Goal: Information Seeking & Learning: Understand process/instructions

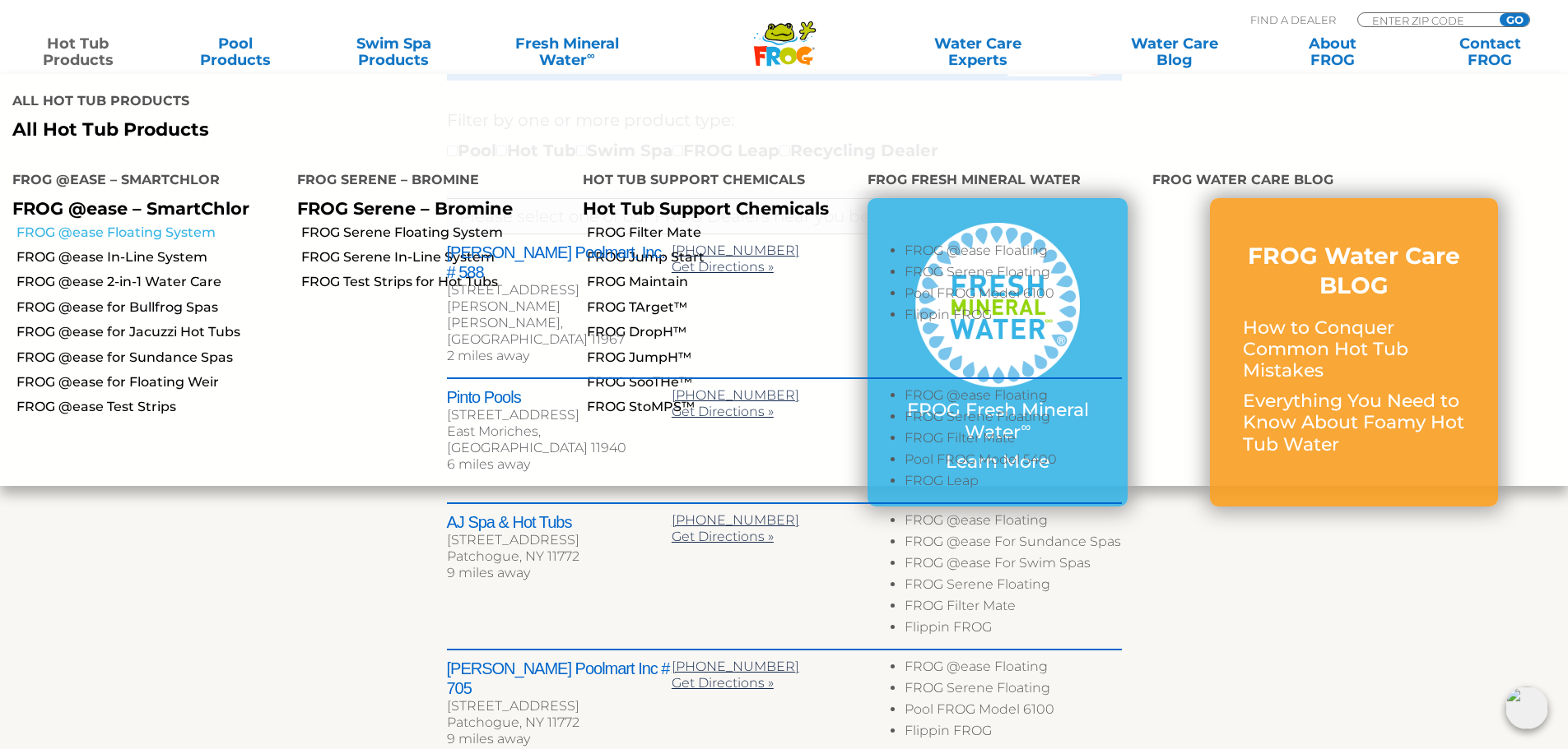
click at [154, 224] on link "FROG @ease Floating System" at bounding box center [151, 233] width 268 height 18
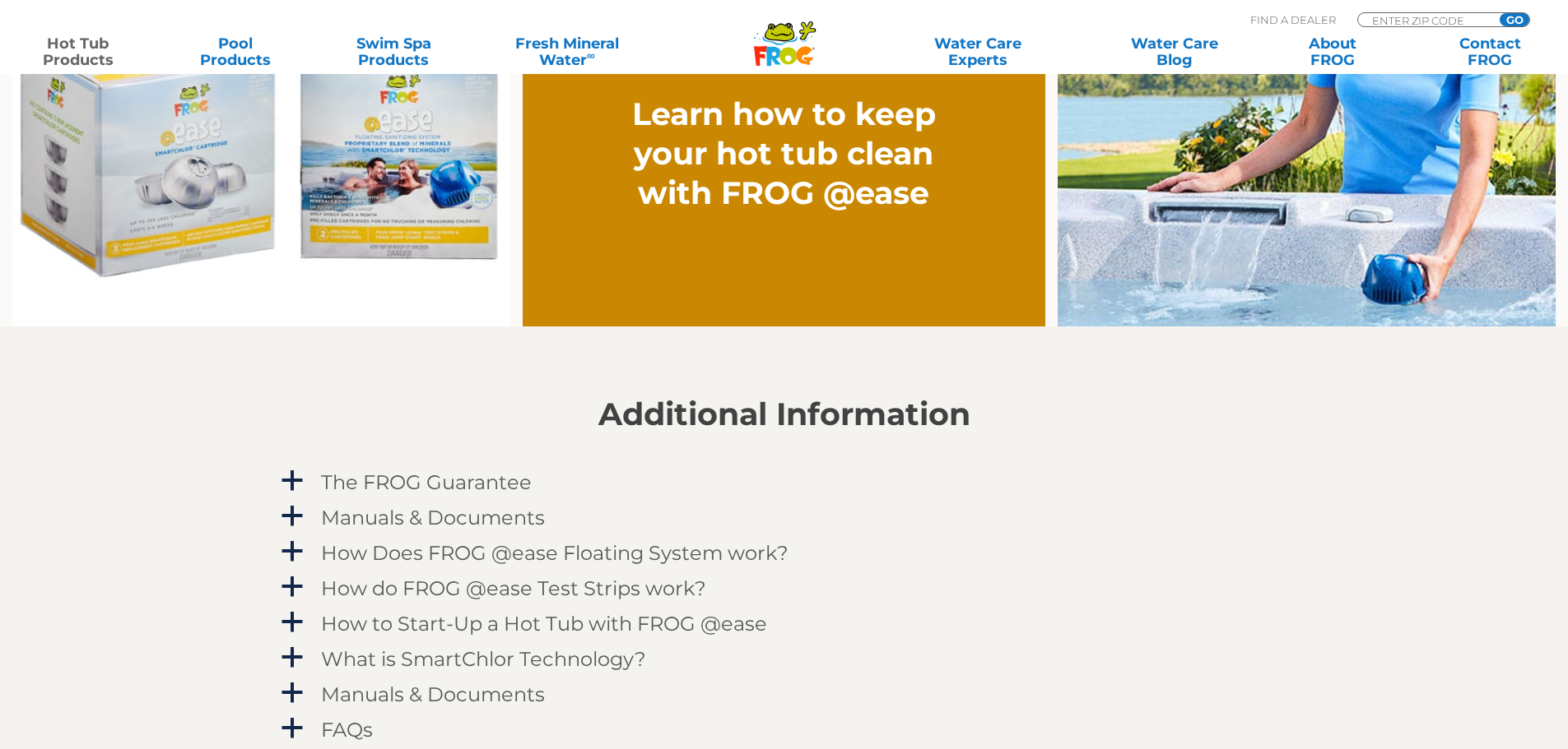
scroll to position [1480, 0]
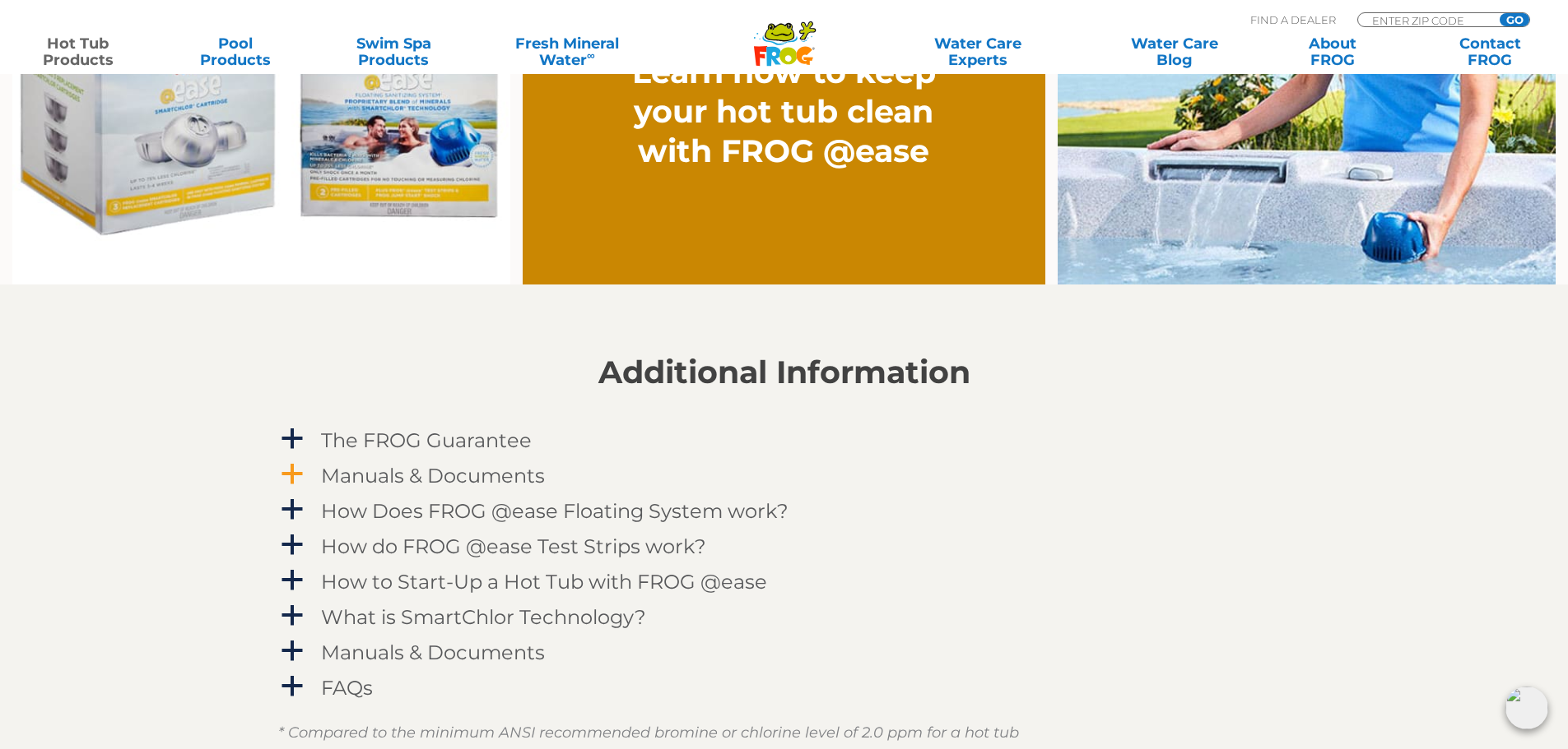
click at [501, 469] on h4 "Manuals & Documents" at bounding box center [433, 475] width 224 height 22
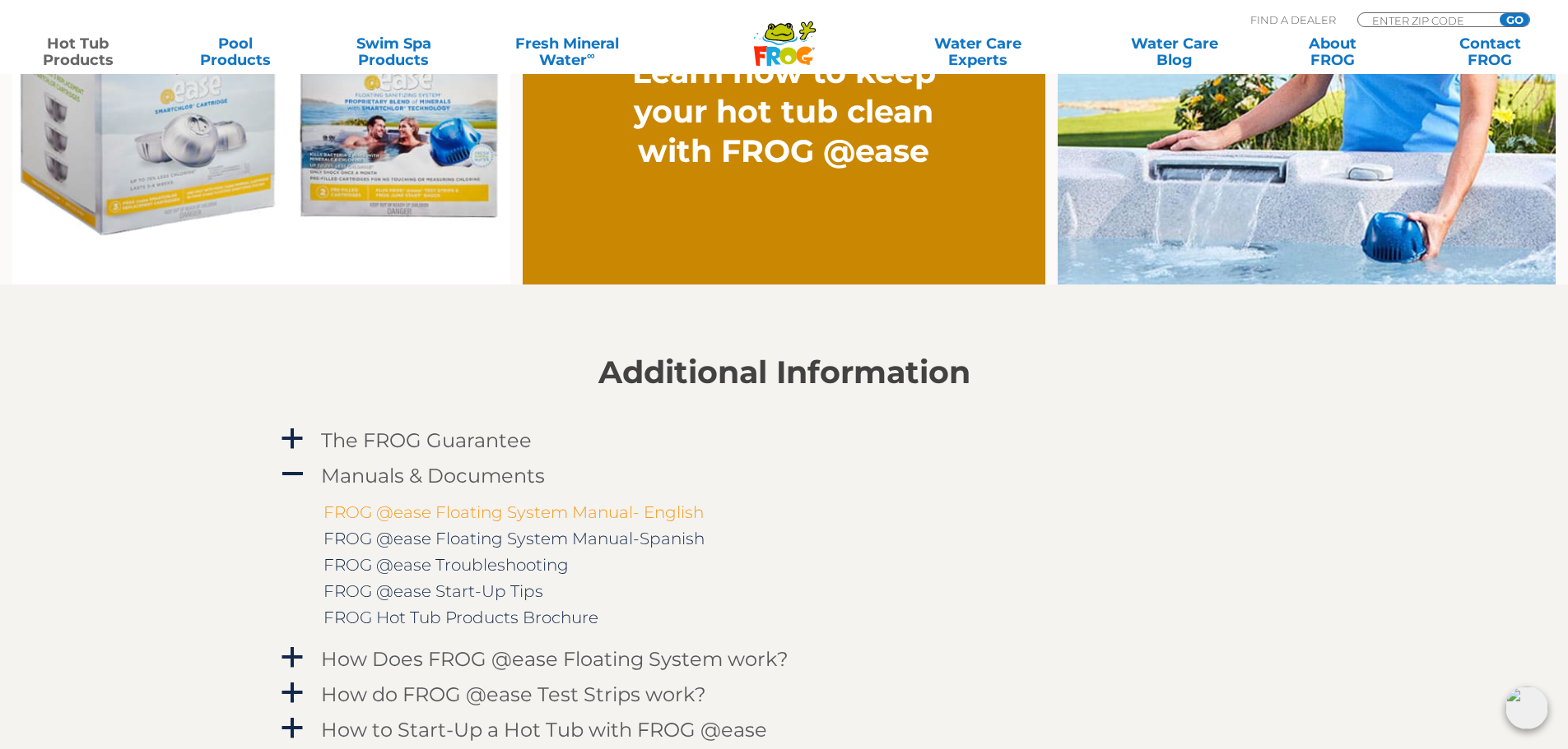
click at [542, 519] on link "FROG @ease Floating System Manual- English" at bounding box center [513, 512] width 380 height 20
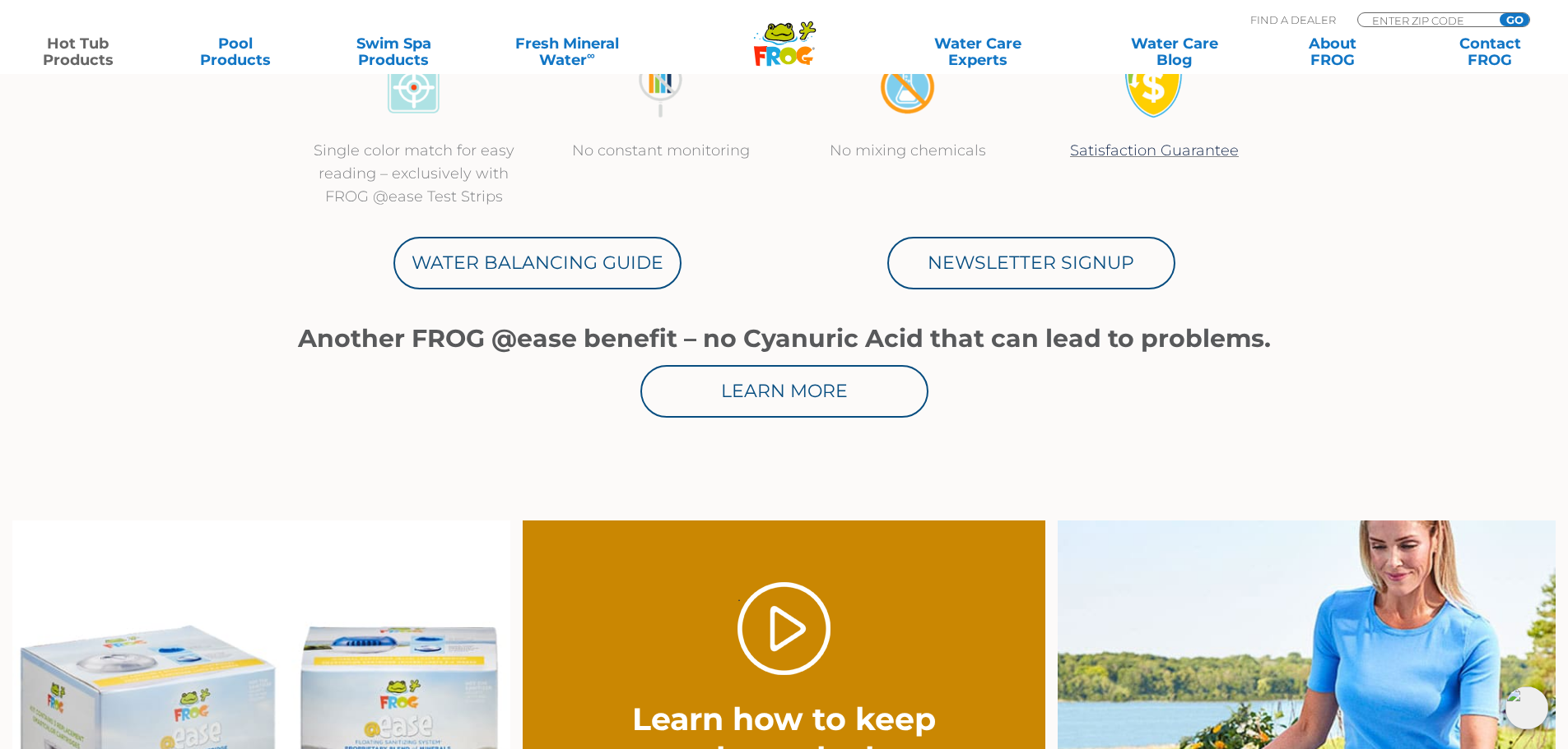
scroll to position [740, 0]
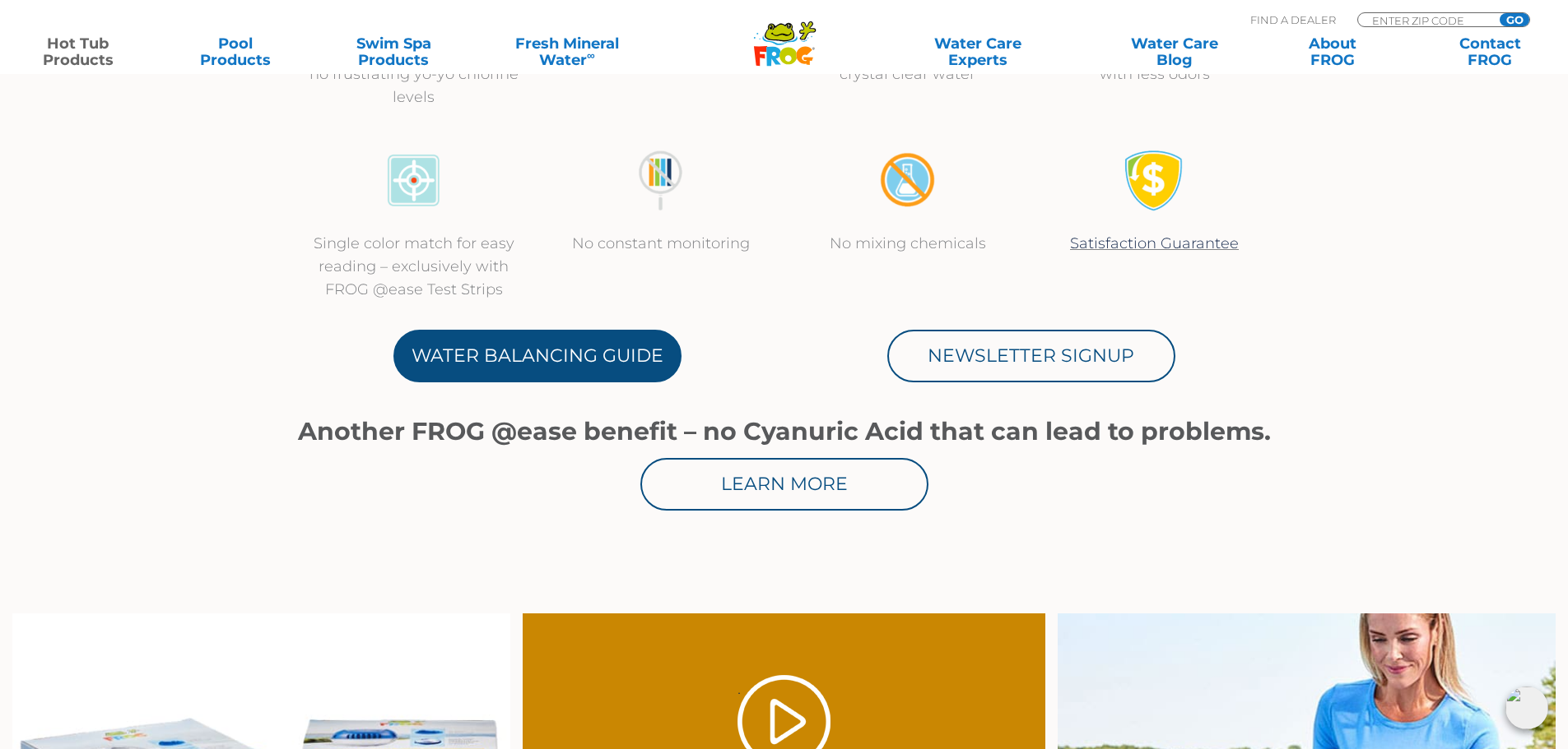
click at [588, 350] on link "Water Balancing Guide" at bounding box center [537, 356] width 288 height 52
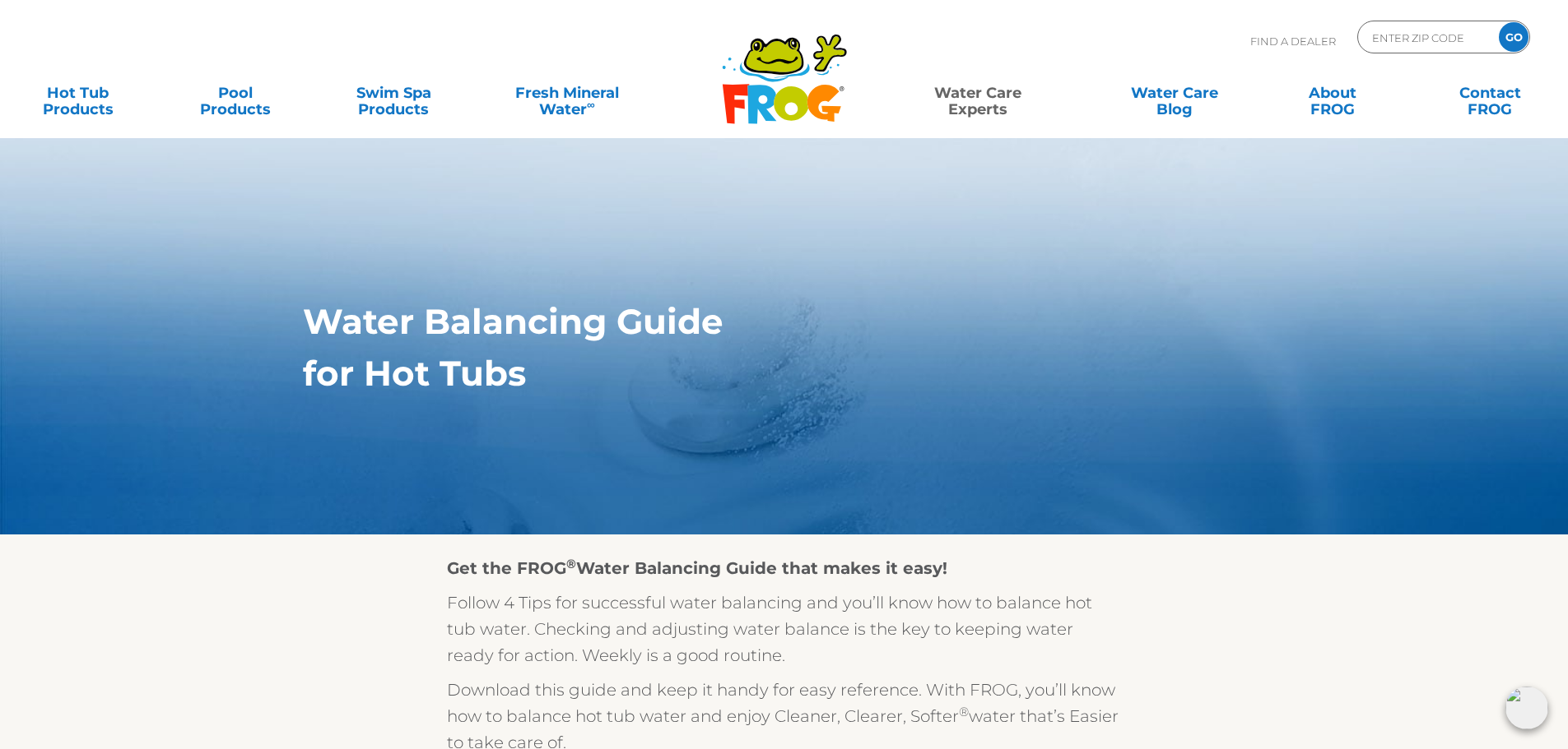
click at [876, 304] on h1 "Water Balancing Guide" at bounding box center [746, 321] width 887 height 39
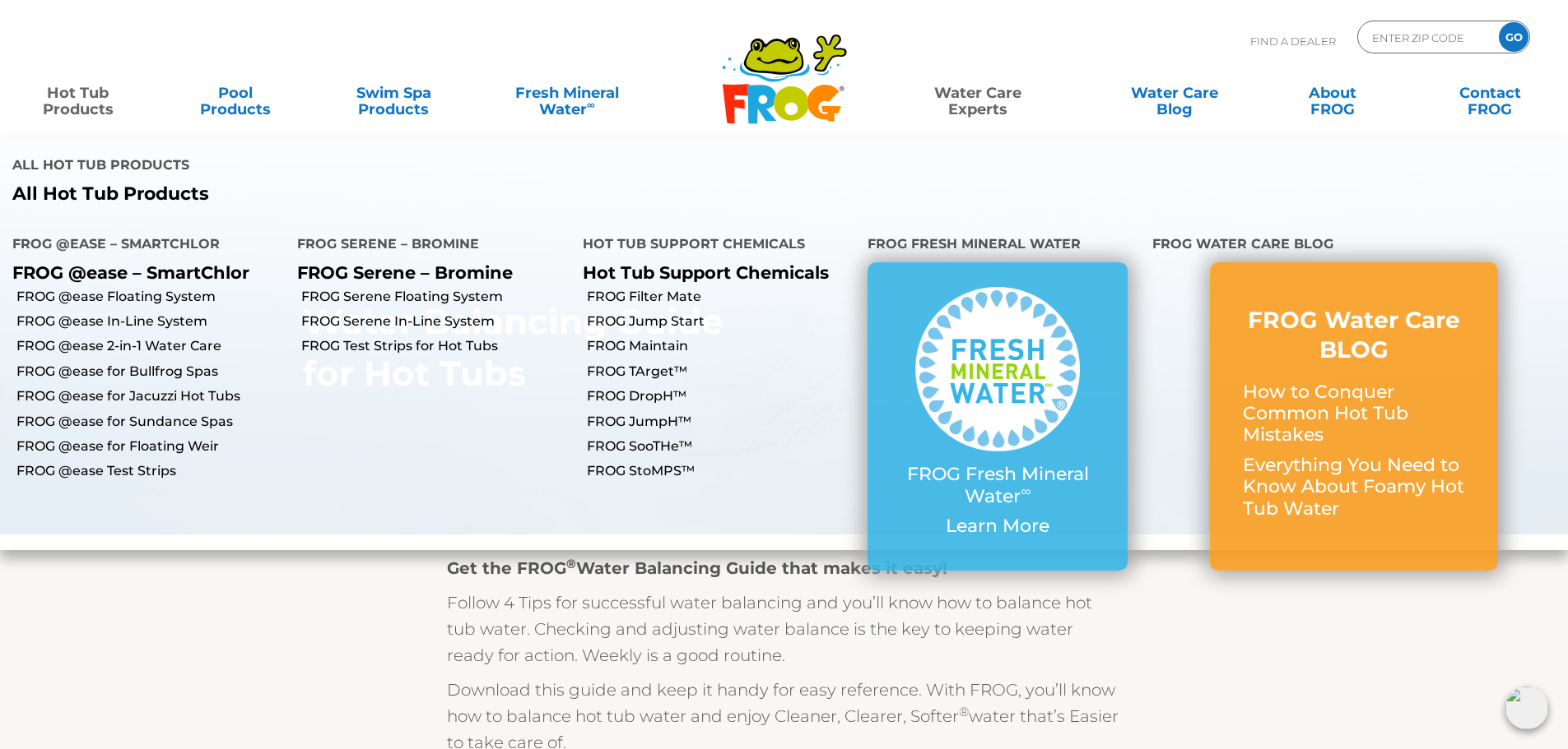
click at [62, 94] on link "Hot Tub Products" at bounding box center [78, 93] width 123 height 33
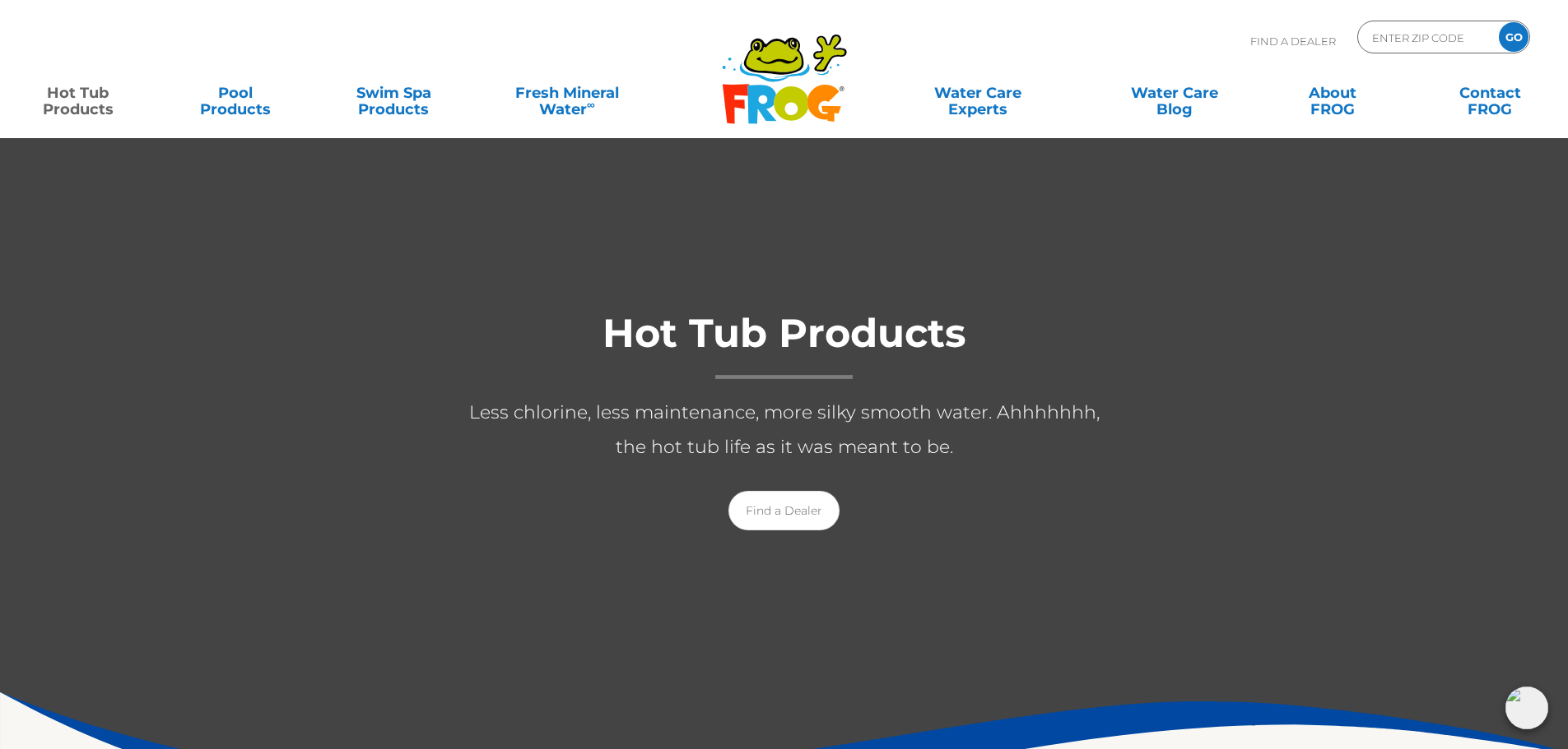
scroll to position [247, 0]
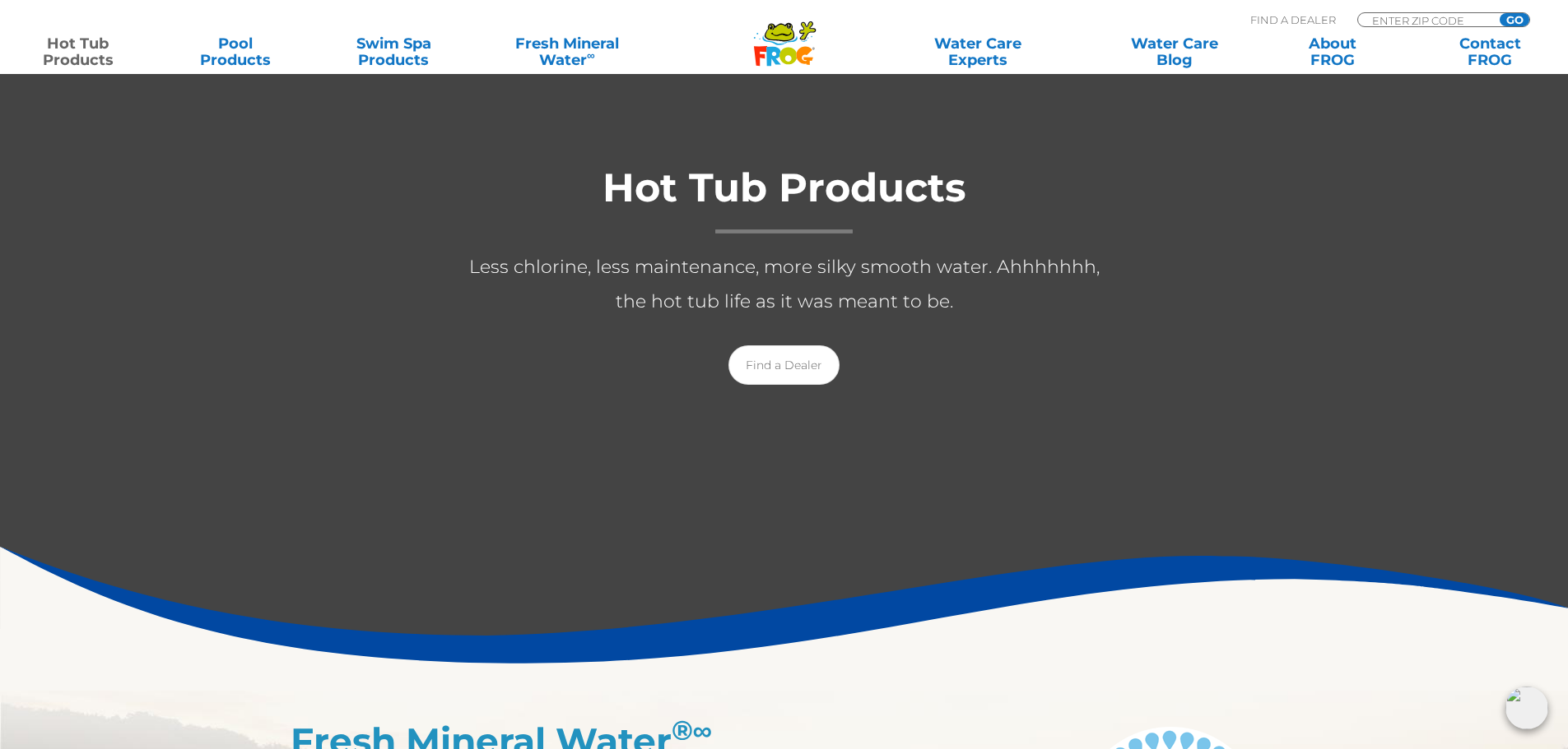
click at [1540, 707] on img at bounding box center [1526, 708] width 43 height 43
